Goal: Task Accomplishment & Management: Manage account settings

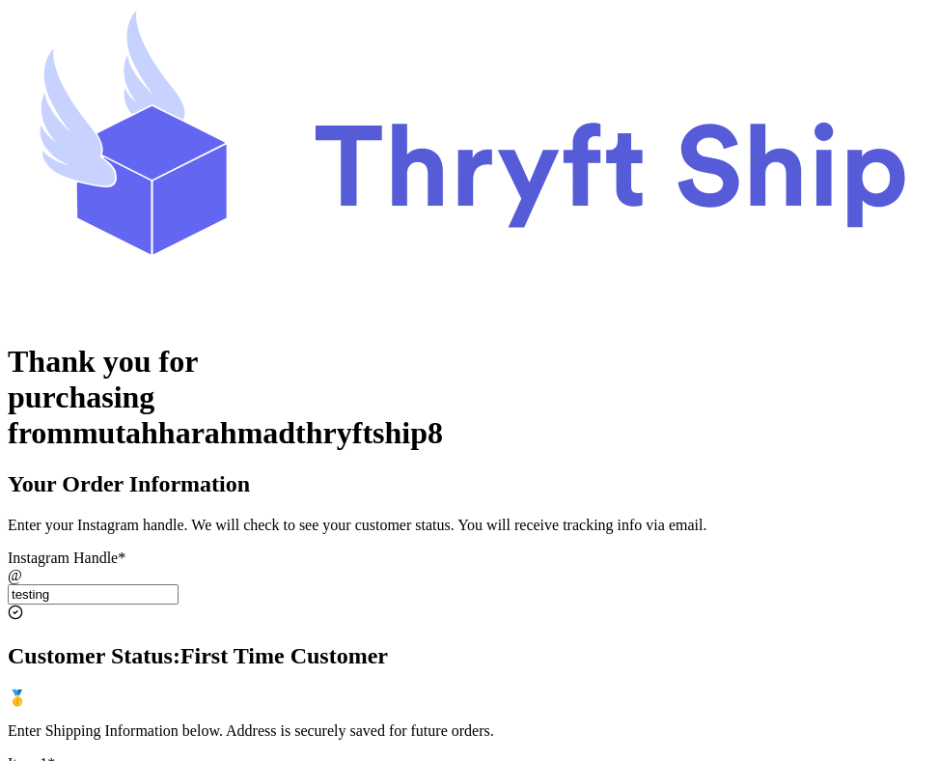
select select "AK"
click at [594, 125] on div "Thank you for purchasing from mutahharahmadthryftship8 Your Order Information E…" at bounding box center [470, 681] width 924 height 1346
click at [600, 150] on div "Thank you for purchasing from mutahharahmadthryftship8 Your Order Information E…" at bounding box center [470, 681] width 924 height 1346
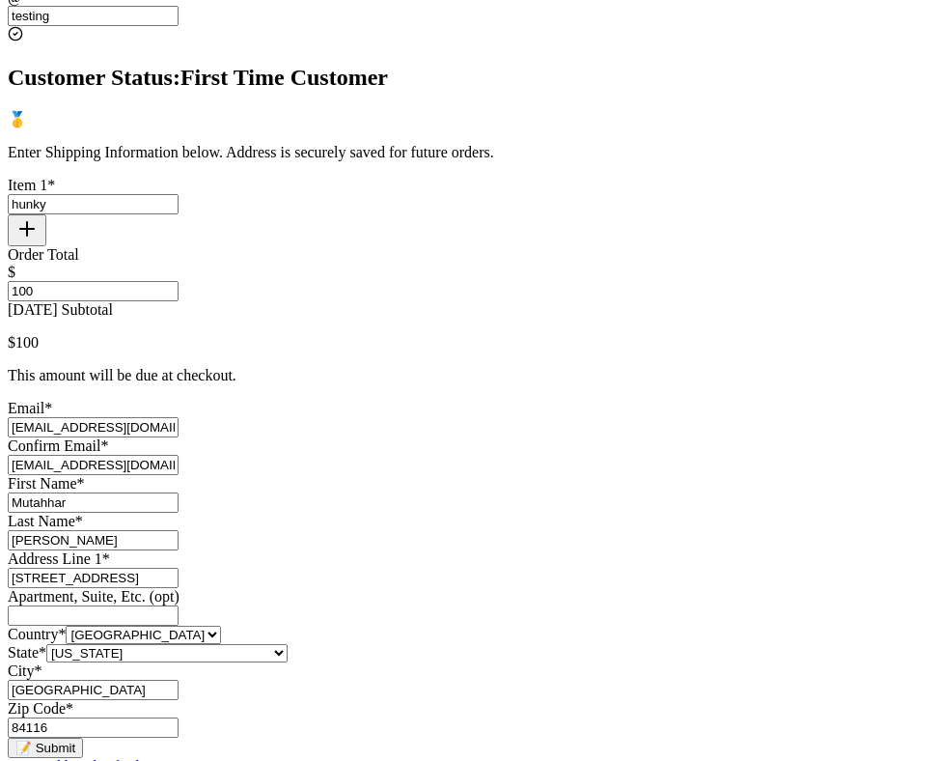
scroll to position [596, 0]
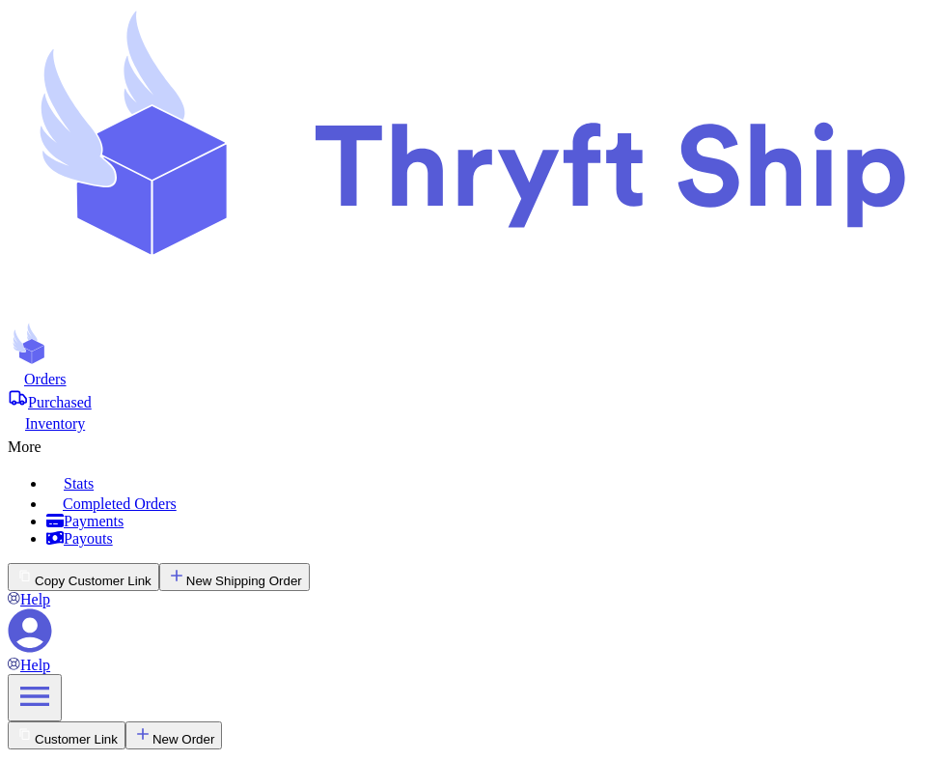
scroll to position [432, 0]
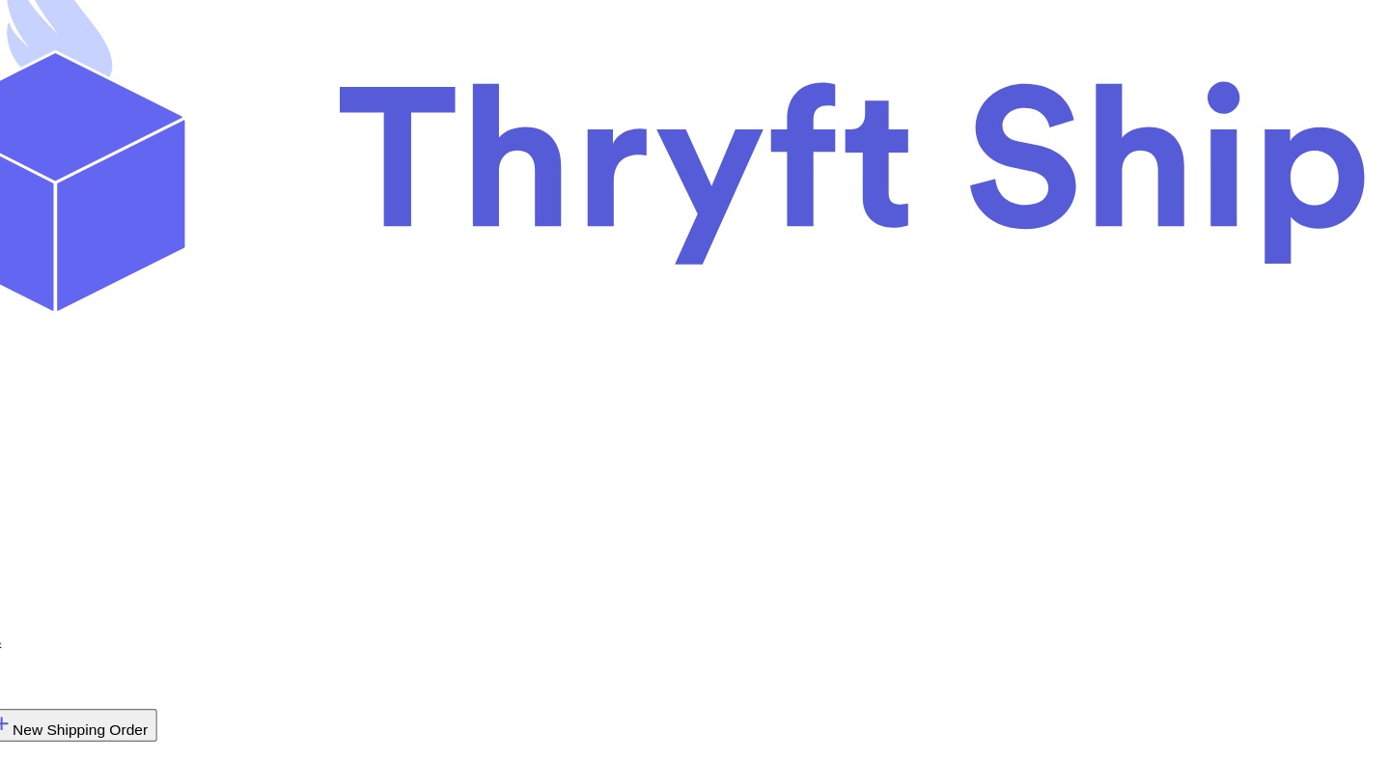
scroll to position [0, 0]
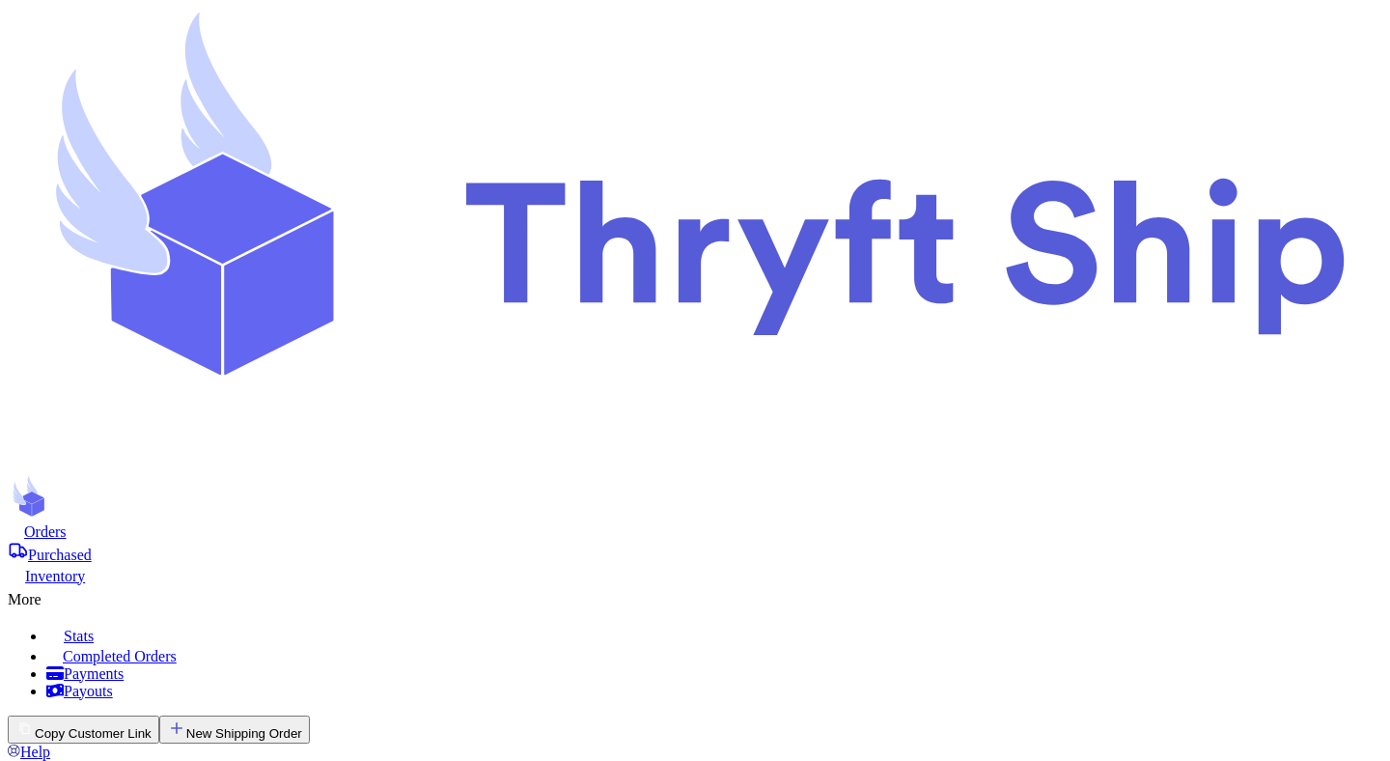
checkbox input "false"
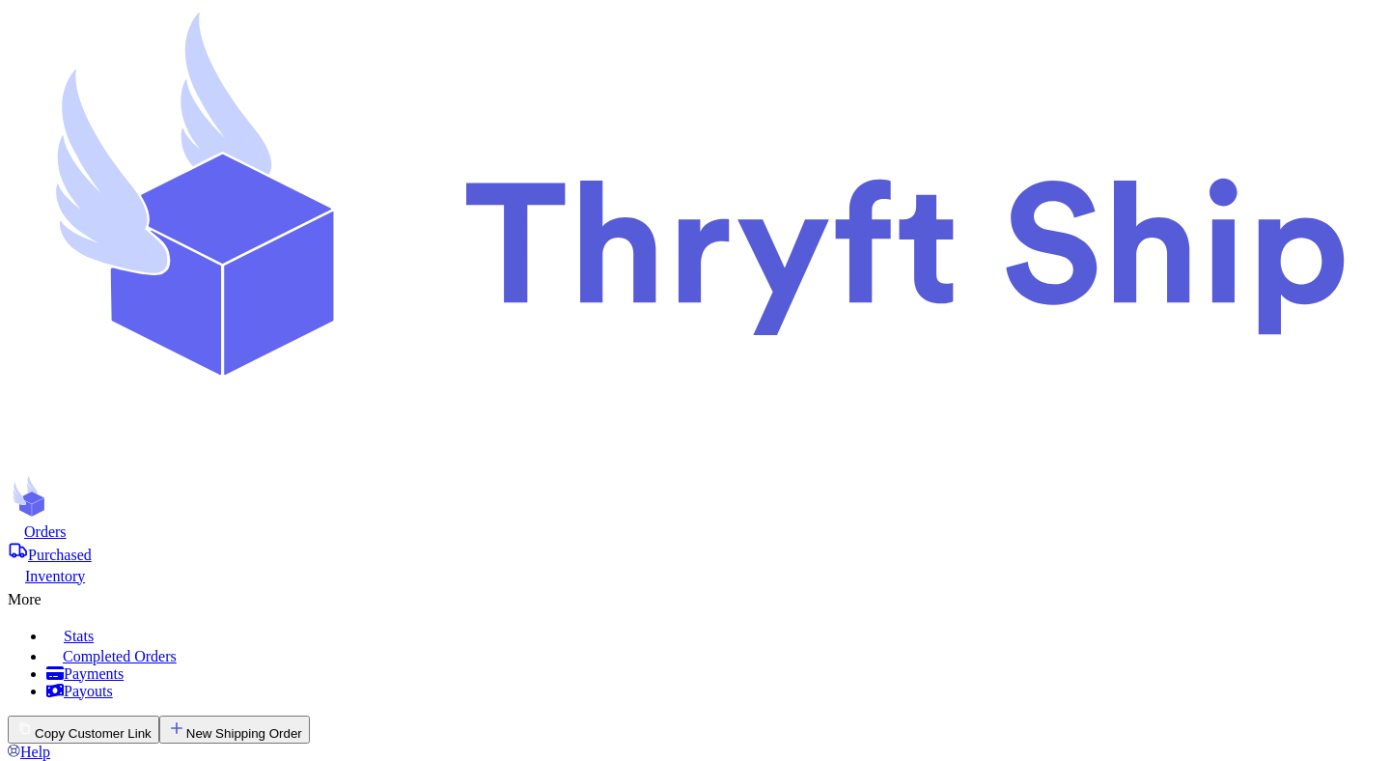
scroll to position [403, 0]
checkbox input "true"
